Goal: Entertainment & Leisure: Consume media (video, audio)

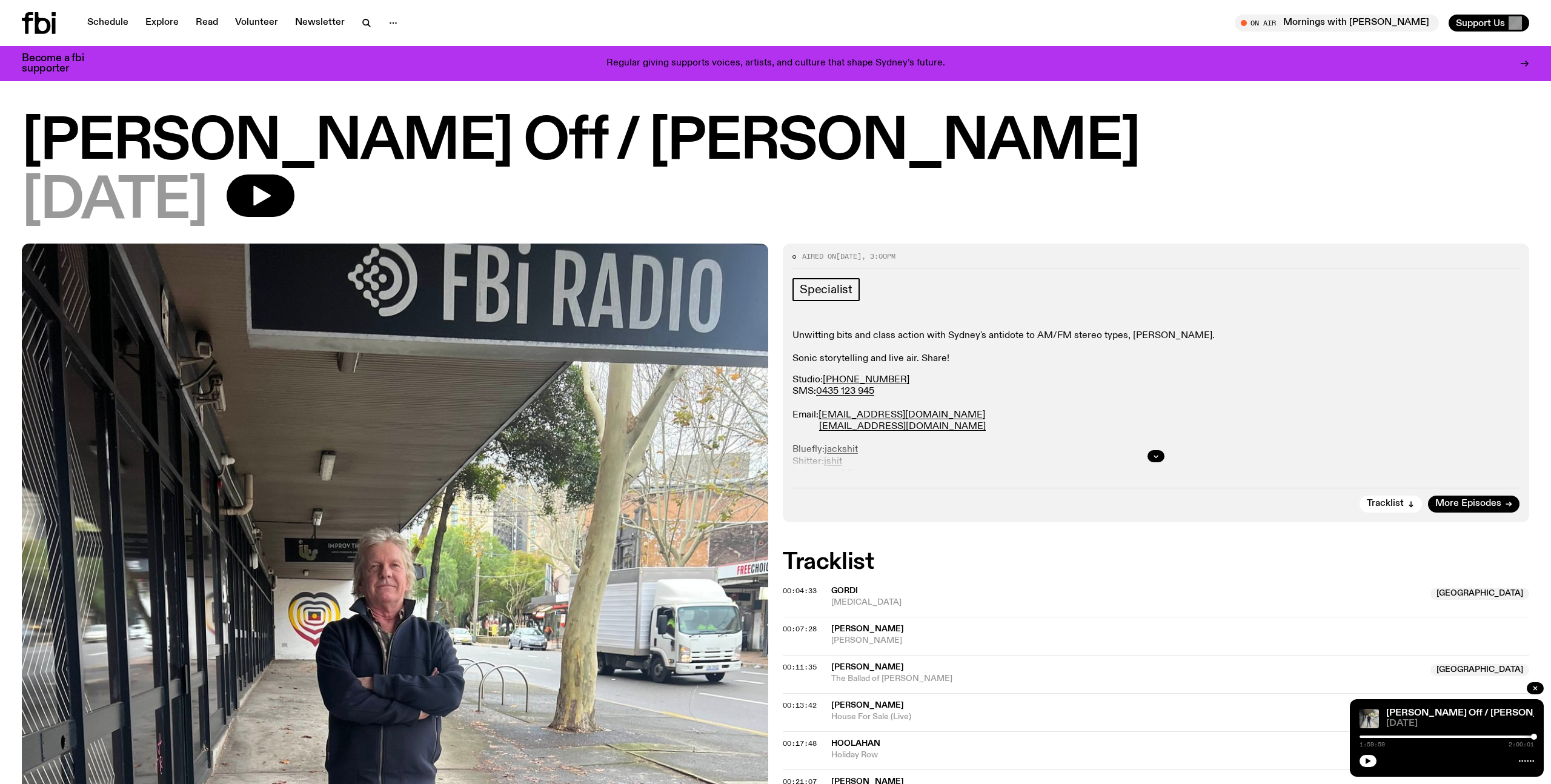
click at [556, 145] on h1 "[PERSON_NAME] Off / [PERSON_NAME]" at bounding box center [776, 142] width 1508 height 55
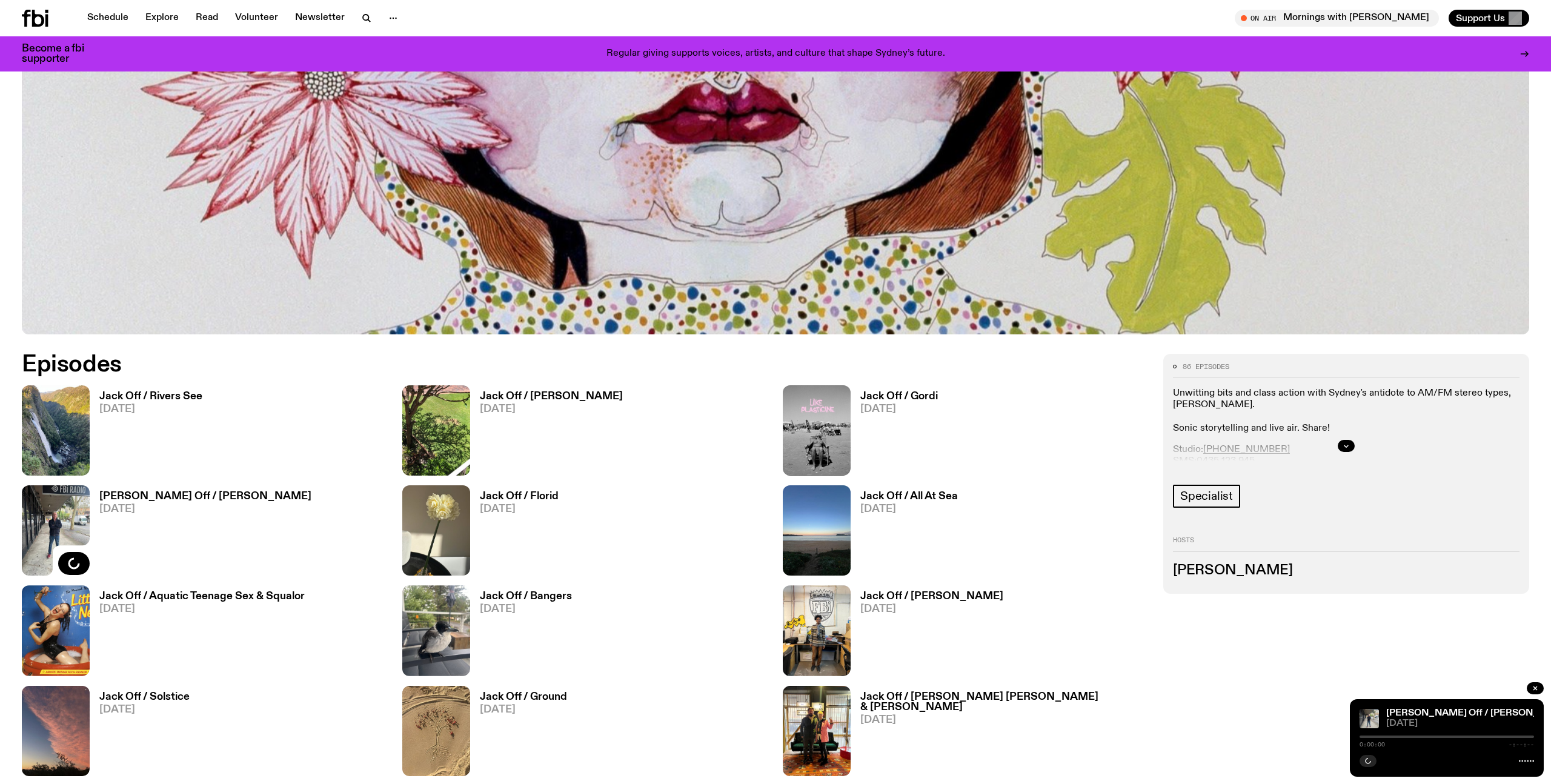
scroll to position [717, 0]
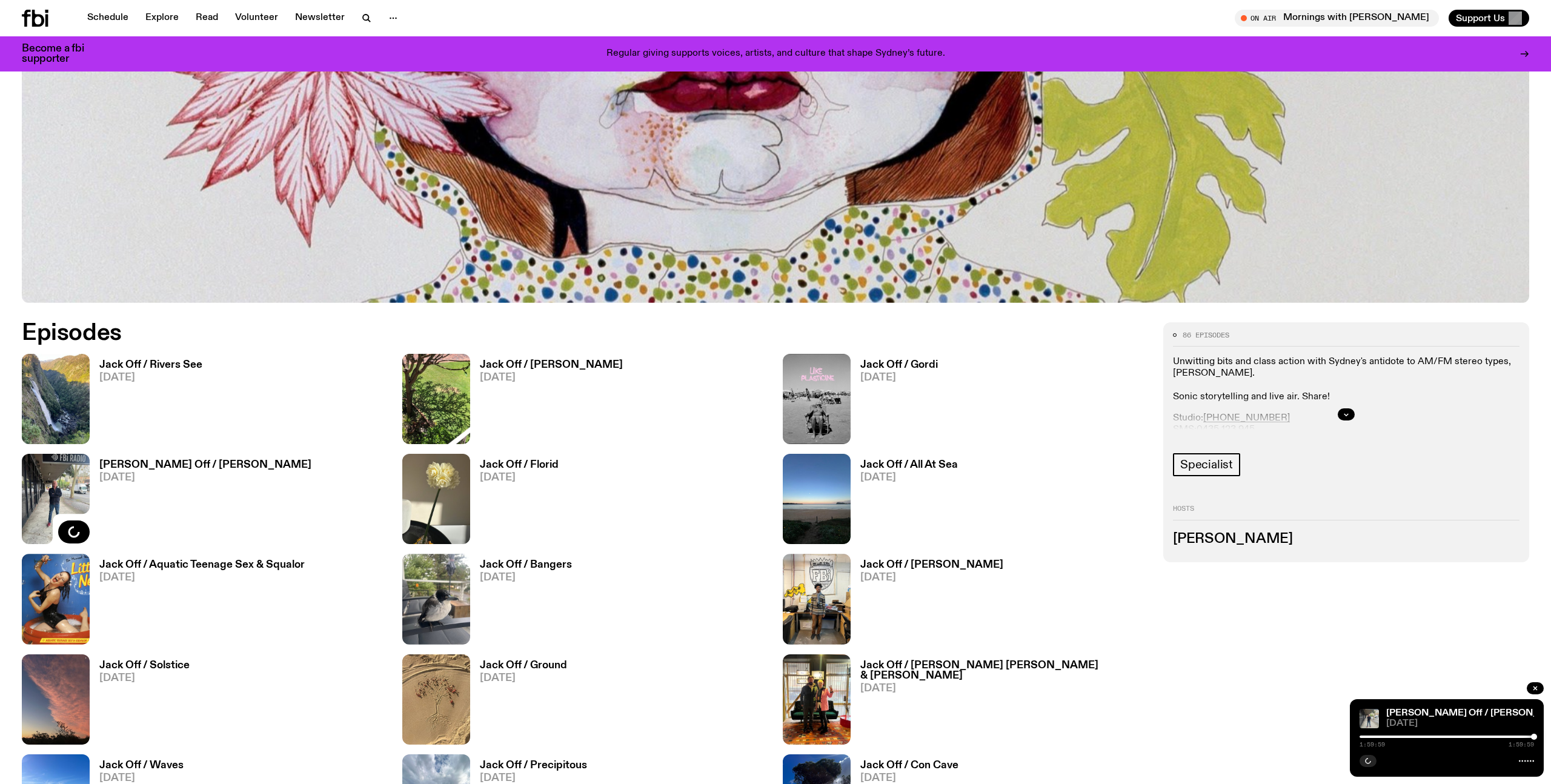
click at [167, 360] on h3 "Jack Off / Rivers See" at bounding box center [151, 364] width 103 height 10
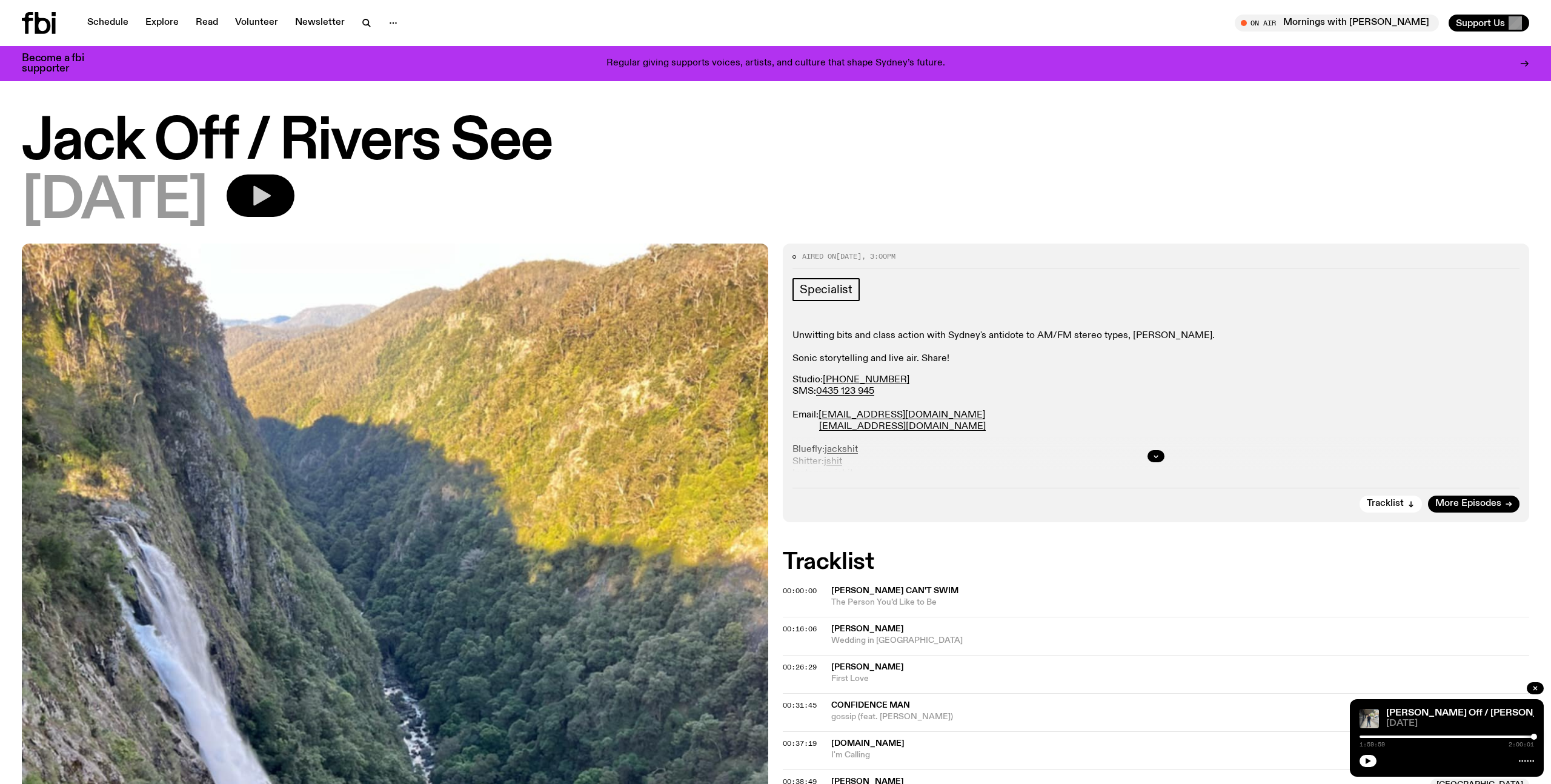
click at [271, 198] on icon "button" at bounding box center [262, 195] width 17 height 20
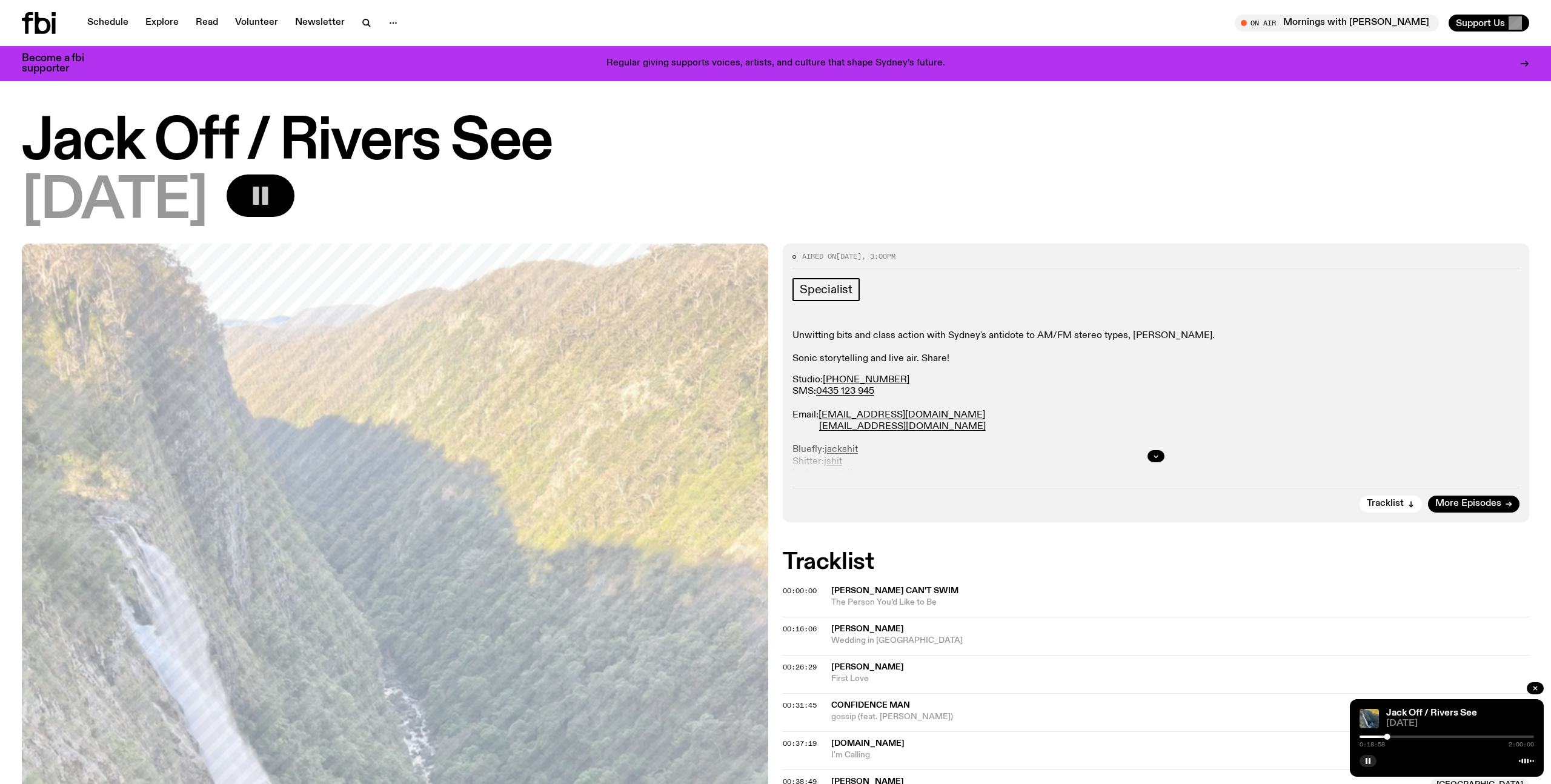
click at [259, 197] on rect "button" at bounding box center [256, 195] width 6 height 18
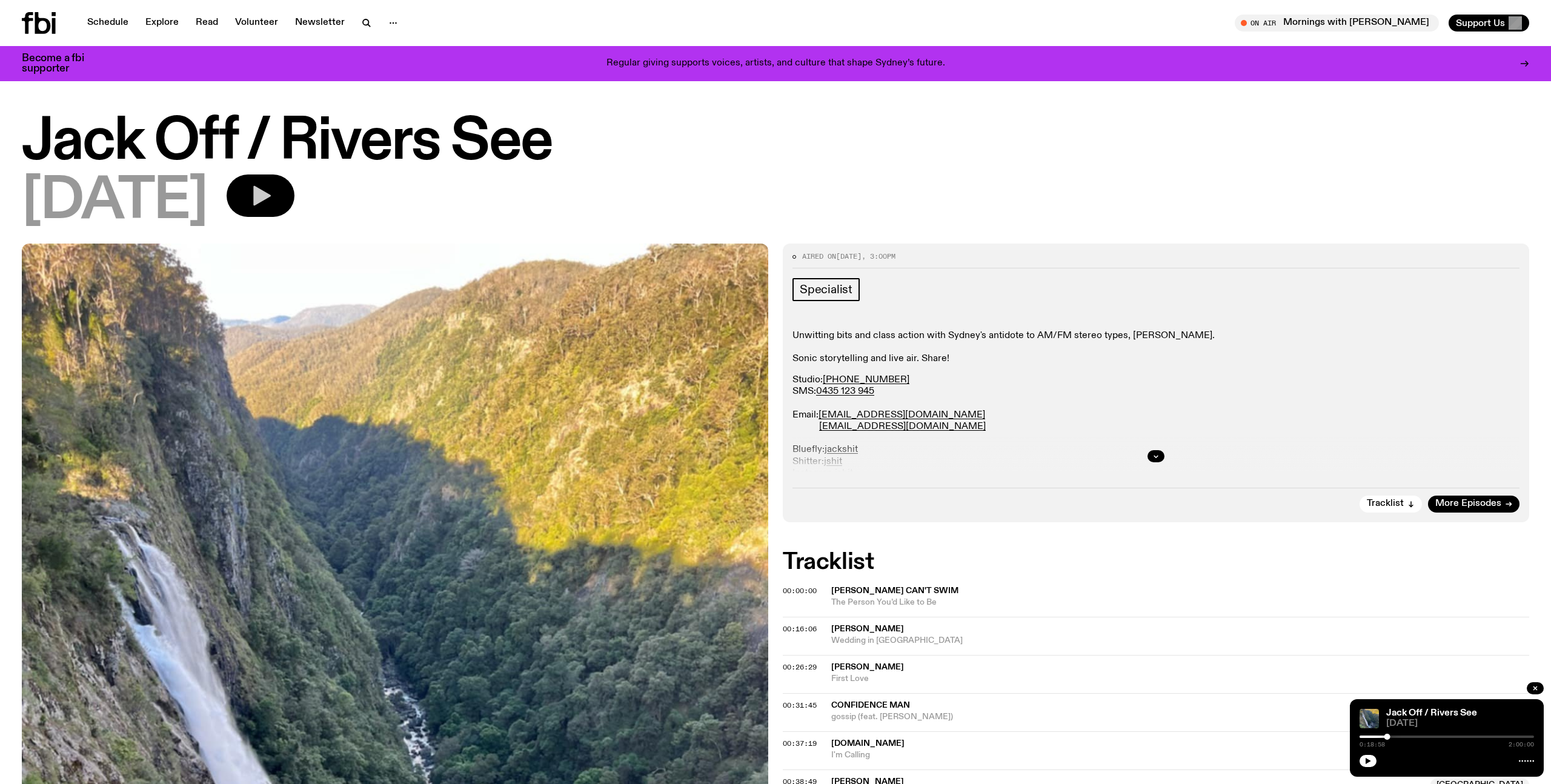
click at [273, 204] on icon "button" at bounding box center [260, 195] width 25 height 24
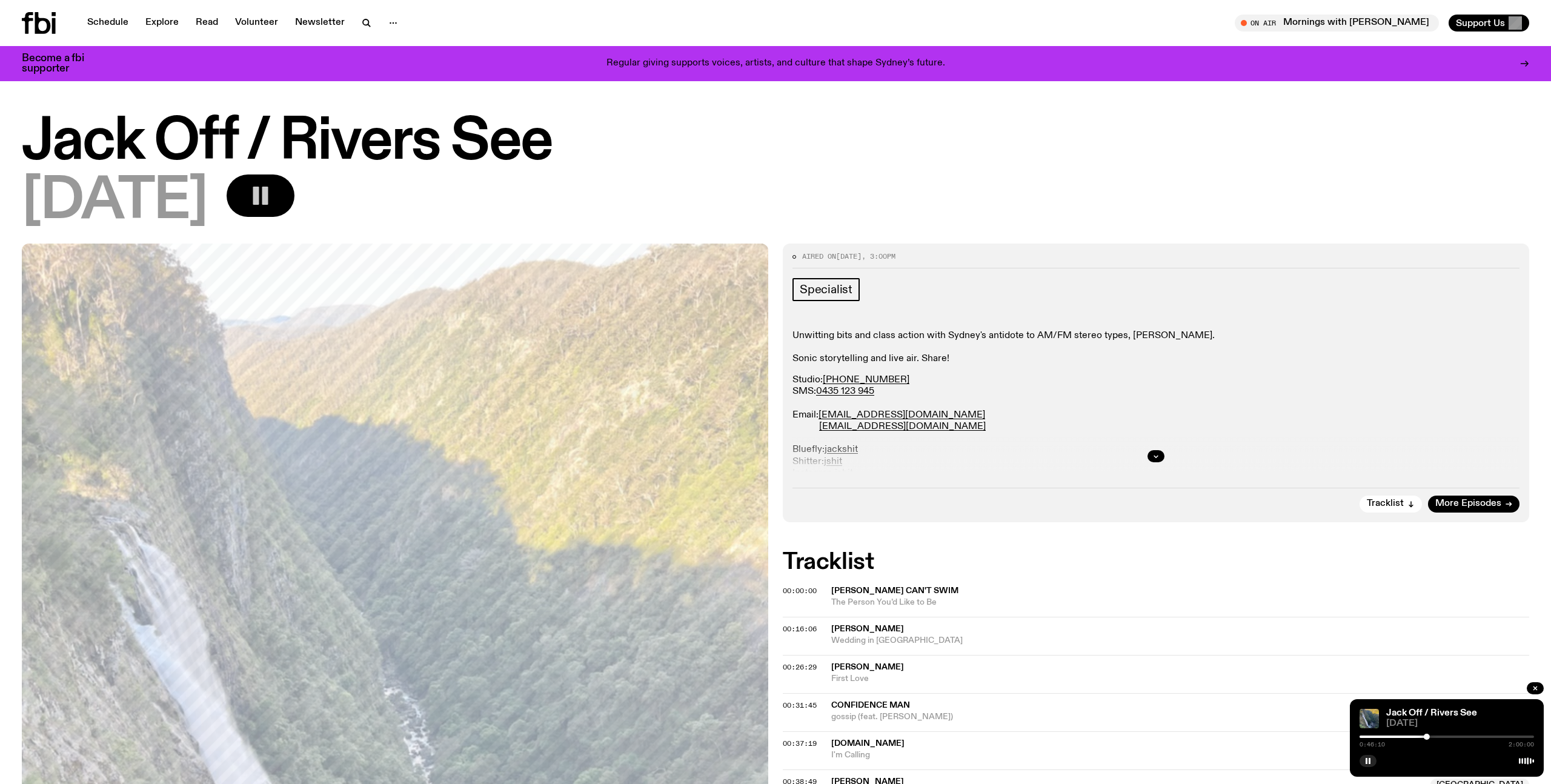
click at [1401, 737] on div at bounding box center [1339, 736] width 175 height 2
click at [1406, 736] on div at bounding box center [1341, 736] width 175 height 2
click at [1409, 735] on div at bounding box center [1341, 736] width 175 height 2
click at [1412, 735] on div at bounding box center [1341, 736] width 175 height 2
click at [1370, 760] on rect "button" at bounding box center [1369, 761] width 2 height 6
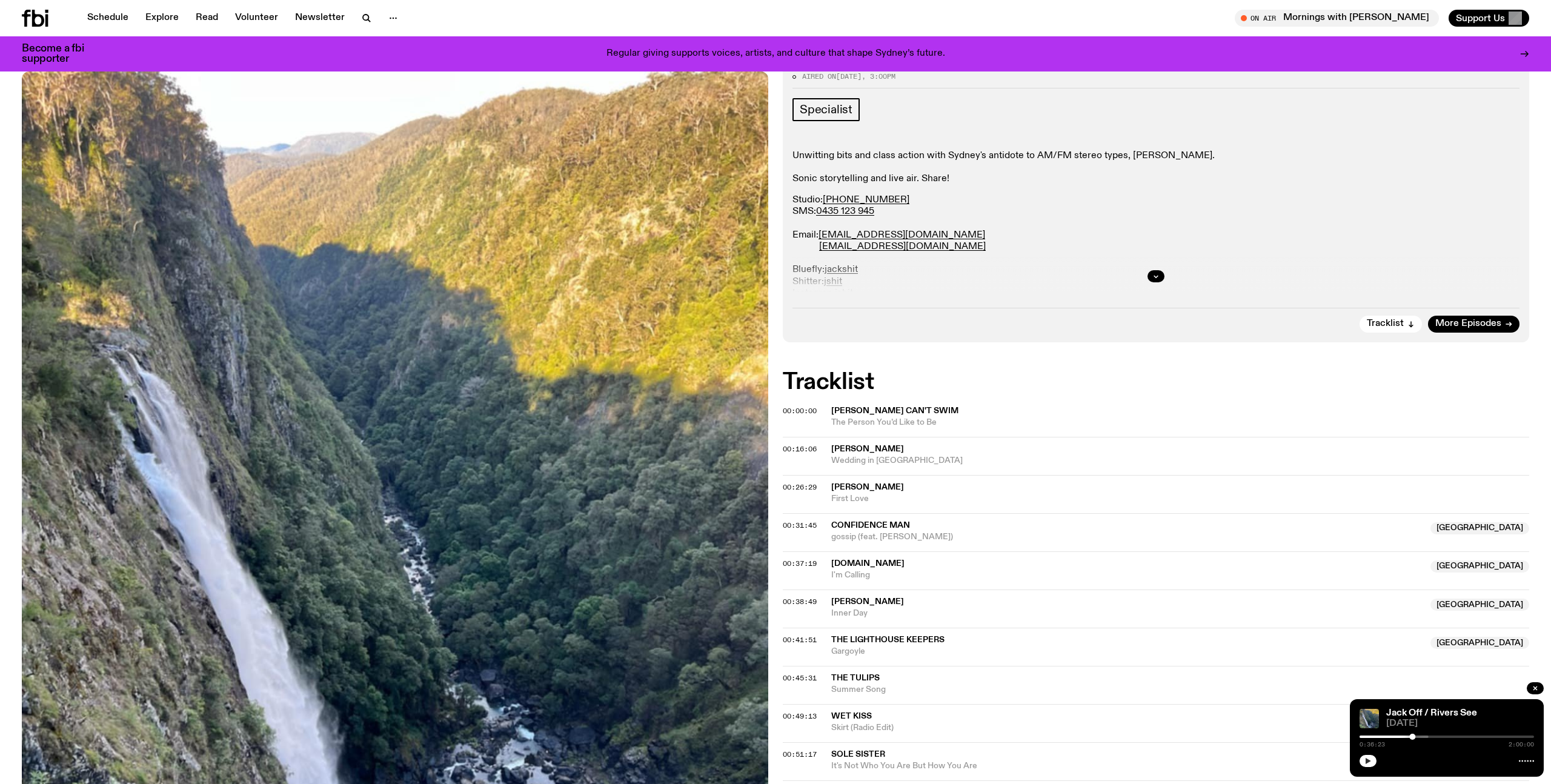
scroll to position [187, 0]
